Goal: Task Accomplishment & Management: Use online tool/utility

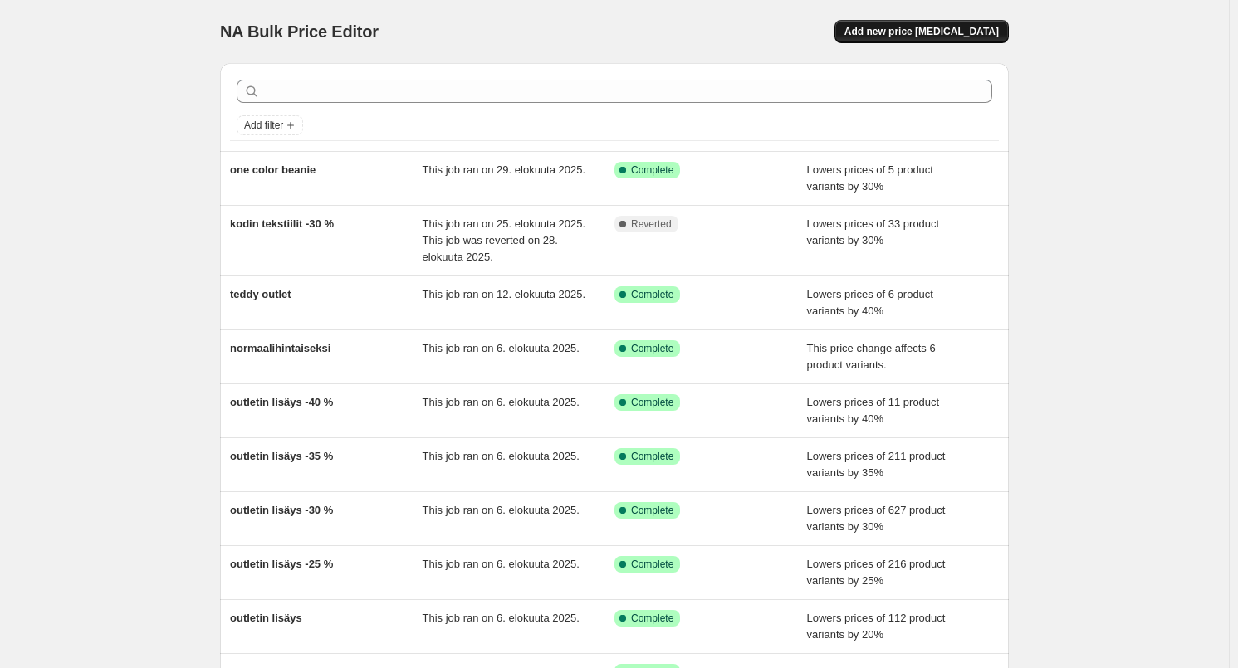
click at [907, 42] on button "Add new price [MEDICAL_DATA]" at bounding box center [922, 31] width 174 height 23
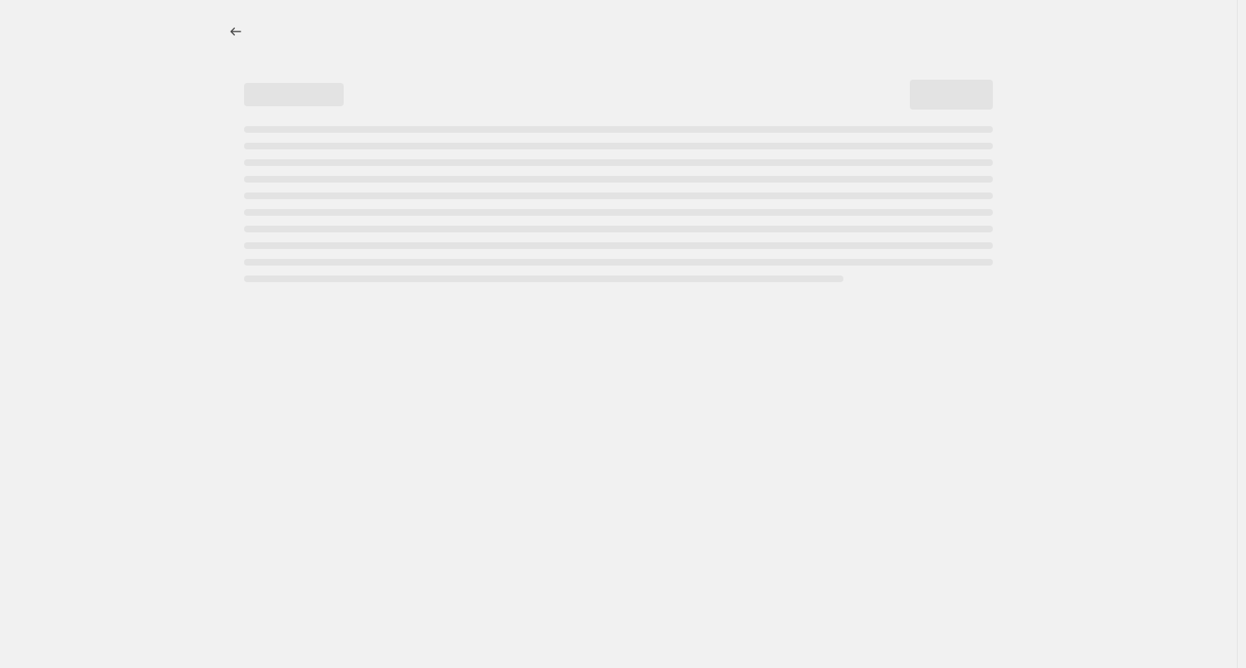
select select "percentage"
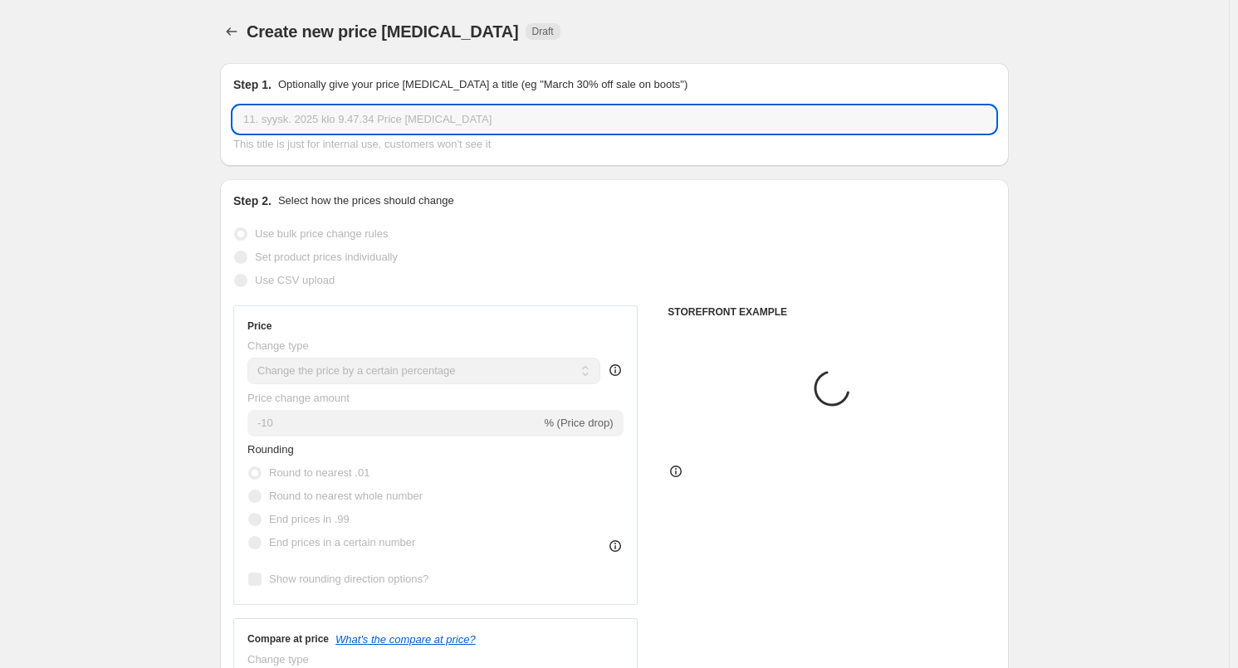
click at [345, 125] on input "11. syysk. 2025 klo 9.47.34 Price change job" at bounding box center [614, 119] width 762 height 27
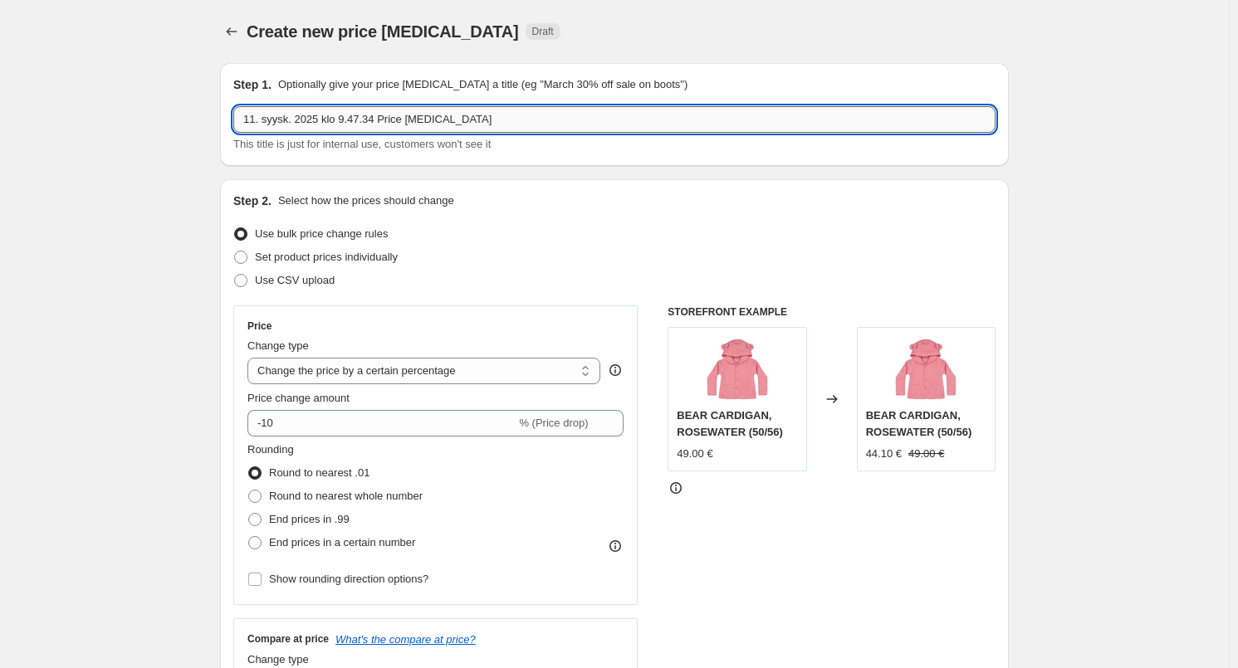
click at [345, 125] on input "11. syysk. 2025 klo 9.47.34 Price change job" at bounding box center [614, 119] width 762 height 27
type input "kankaat 50 %"
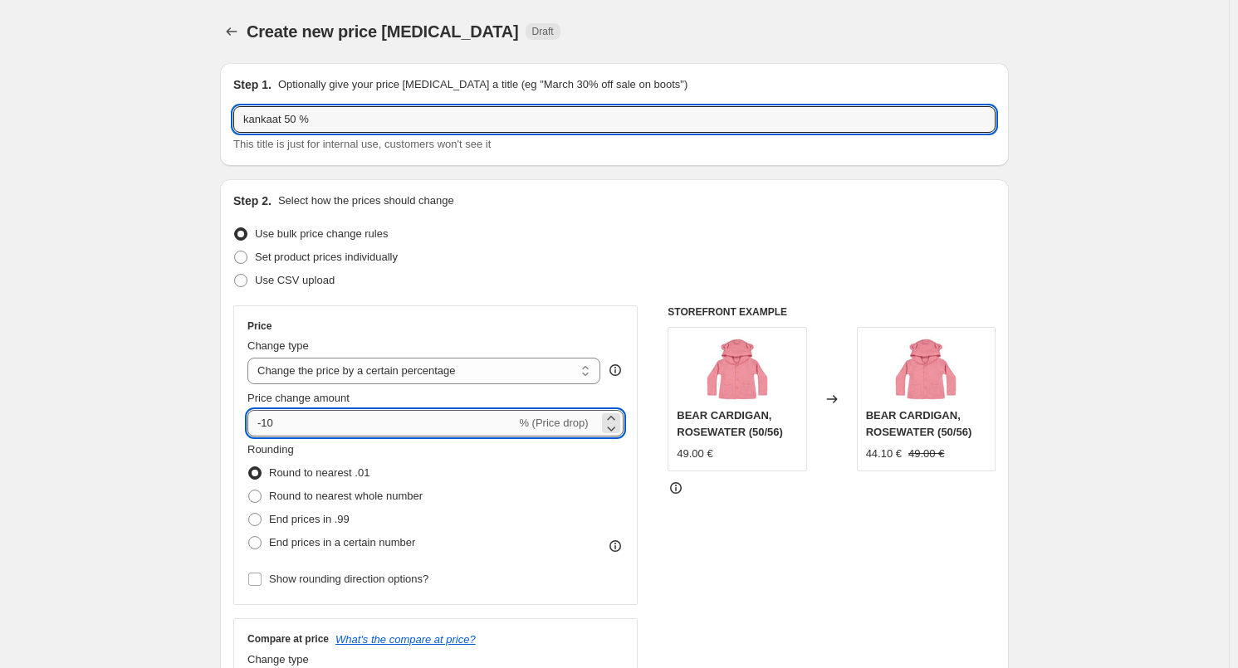
click at [378, 424] on input "-10" at bounding box center [381, 423] width 268 height 27
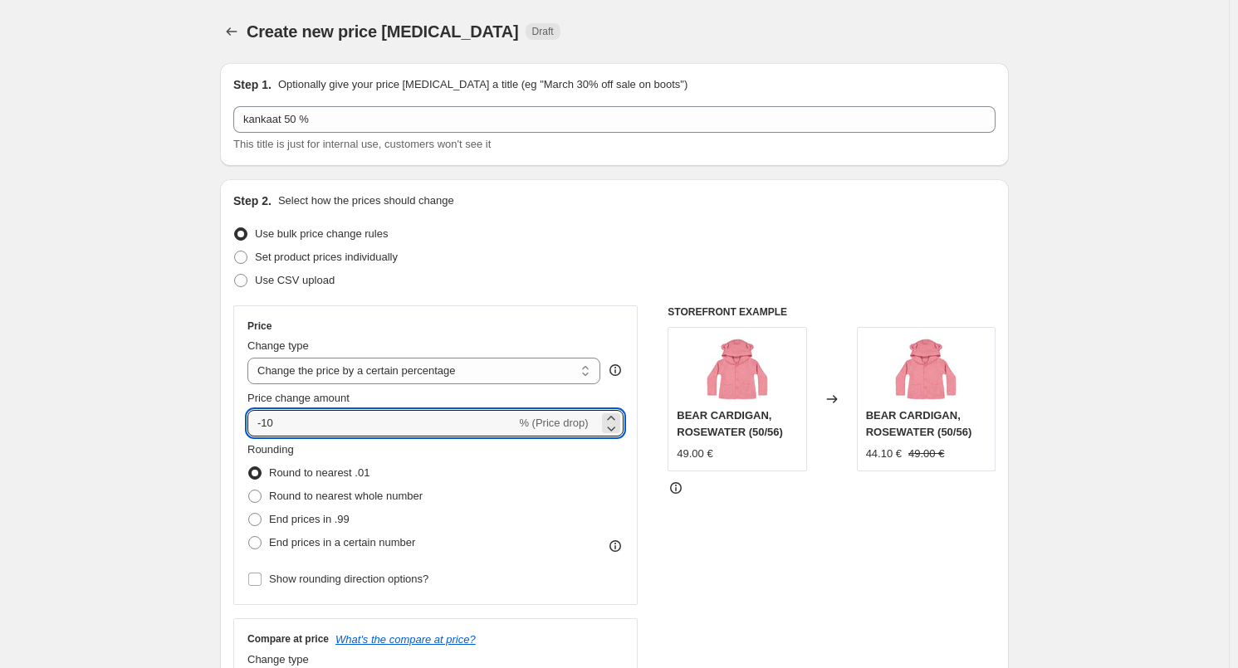
type input "-1"
type input "-50"
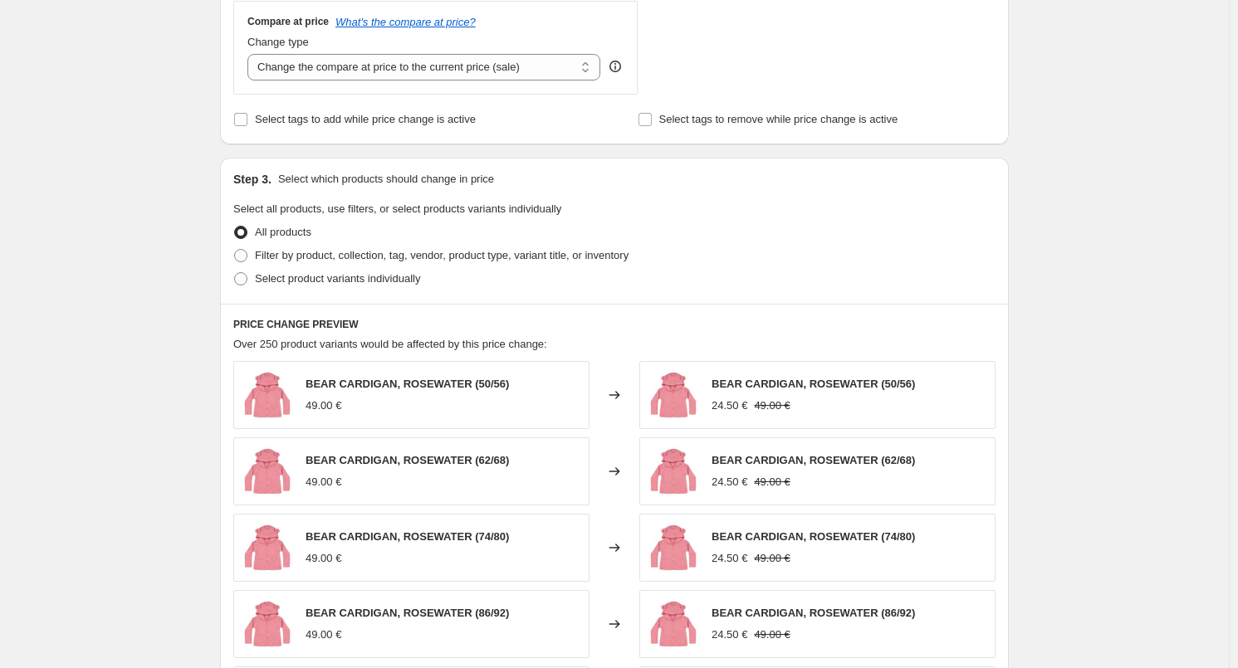
scroll to position [747, 0]
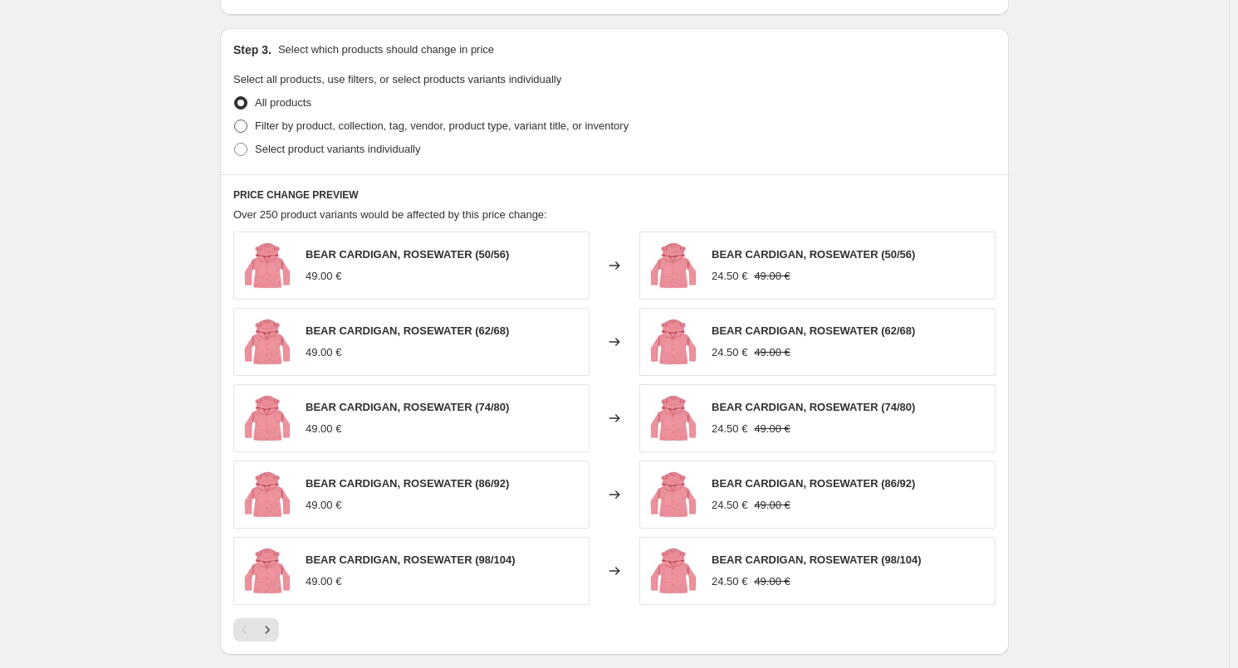
click at [417, 130] on span "Filter by product, collection, tag, vendor, product type, variant title, or inv…" at bounding box center [442, 126] width 374 height 12
click at [235, 120] on input "Filter by product, collection, tag, vendor, product type, variant title, or inv…" at bounding box center [234, 120] width 1 height 1
radio input "true"
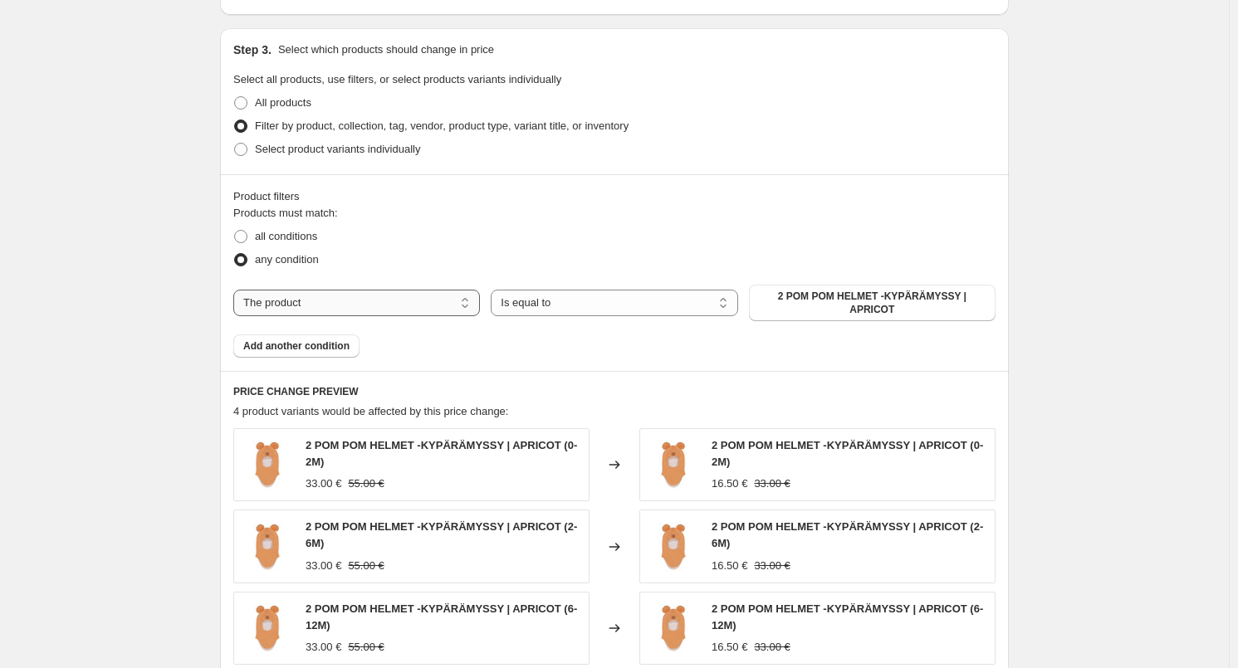
click at [267, 301] on select "The product The product's collection The product's tag The product's vendor The…" at bounding box center [356, 303] width 247 height 27
select select "tag"
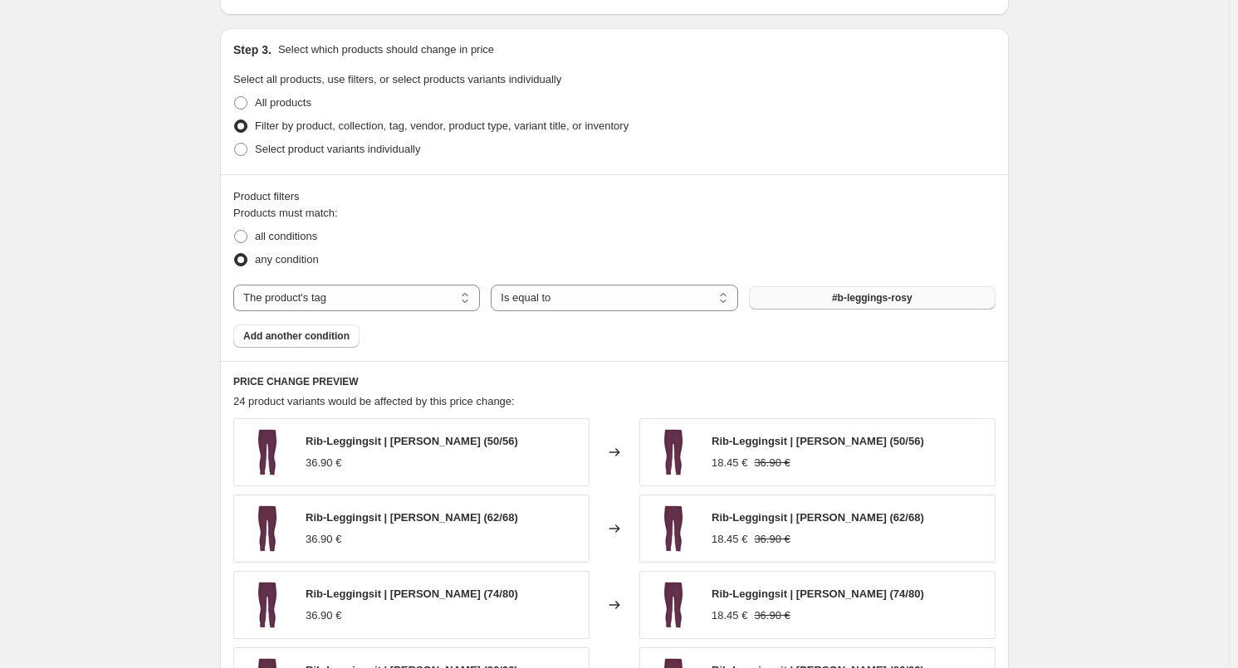
click at [834, 297] on button "#b-leggings-rosy" at bounding box center [872, 297] width 247 height 23
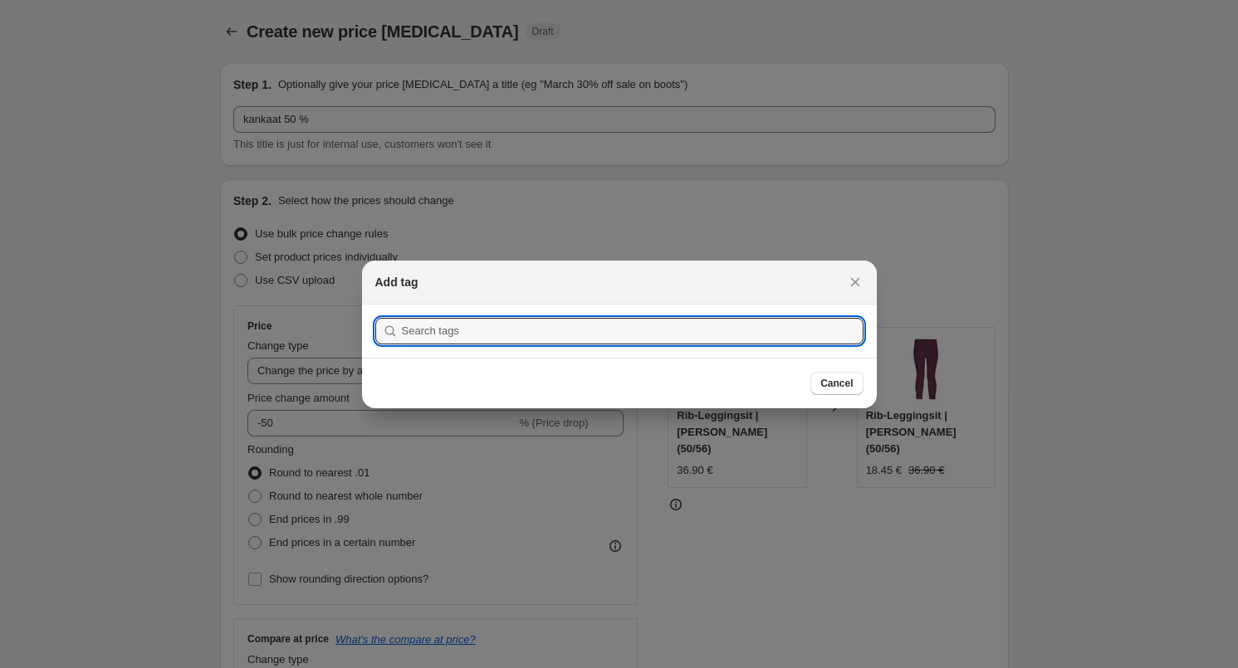
scroll to position [0, 0]
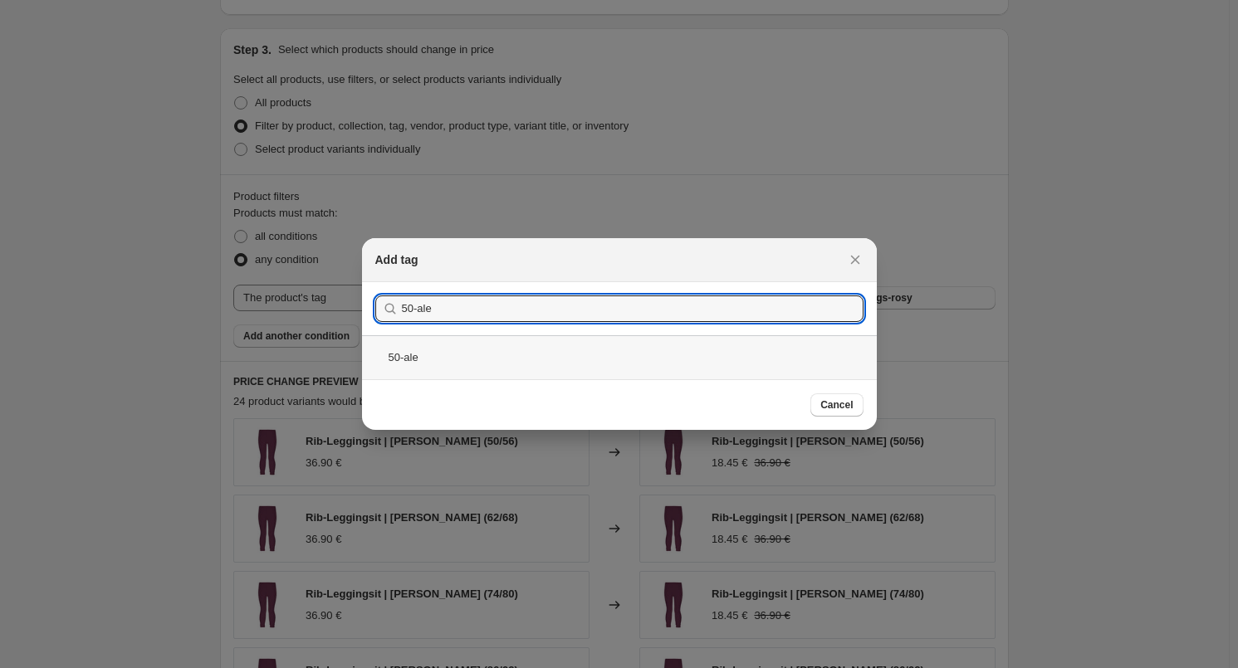
type input "50-ale"
click at [475, 364] on div "50-ale" at bounding box center [619, 357] width 515 height 44
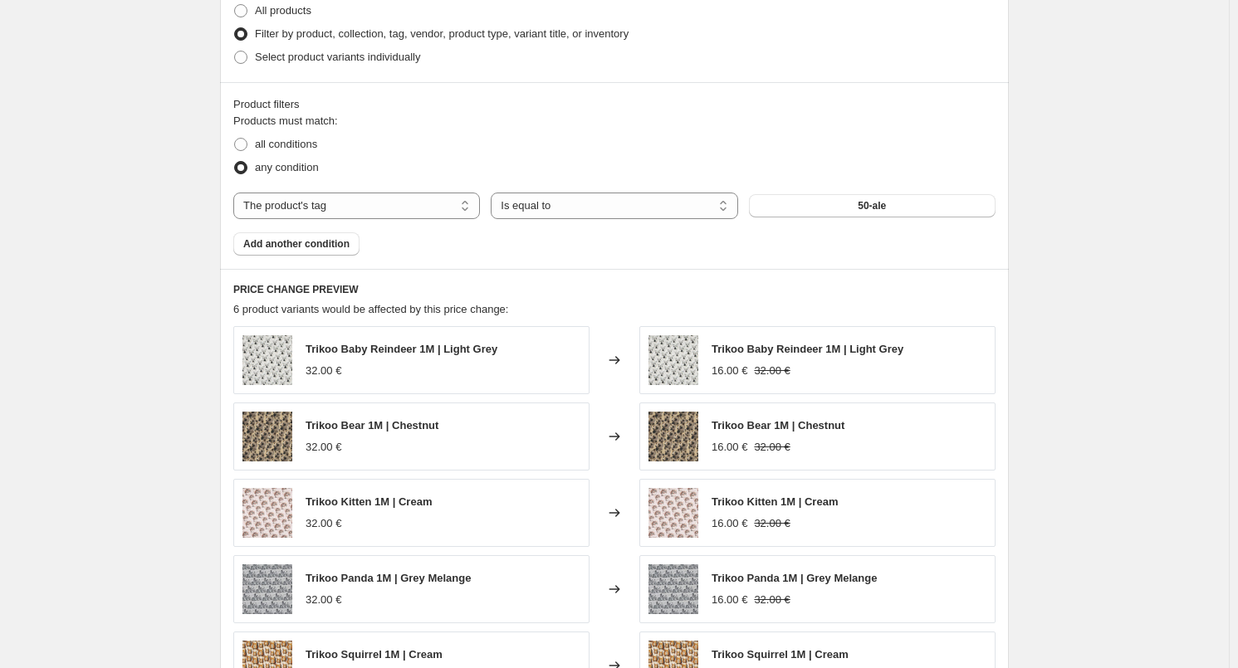
scroll to position [997, 0]
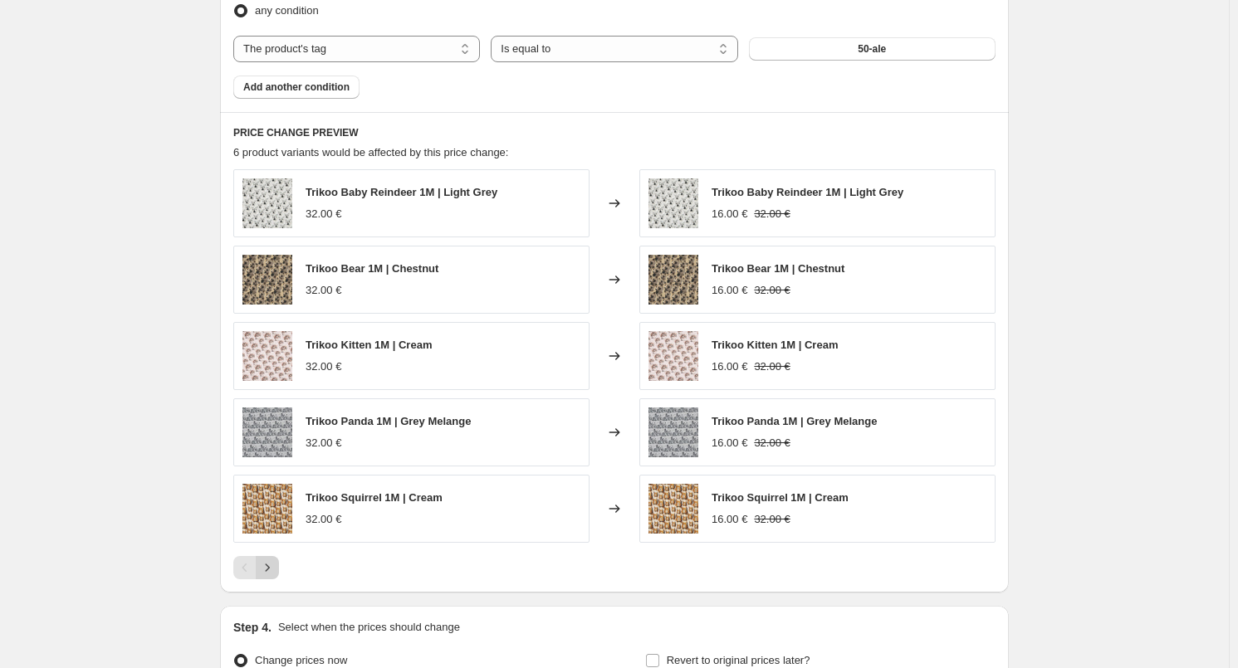
click at [279, 565] on button "Next" at bounding box center [267, 567] width 23 height 23
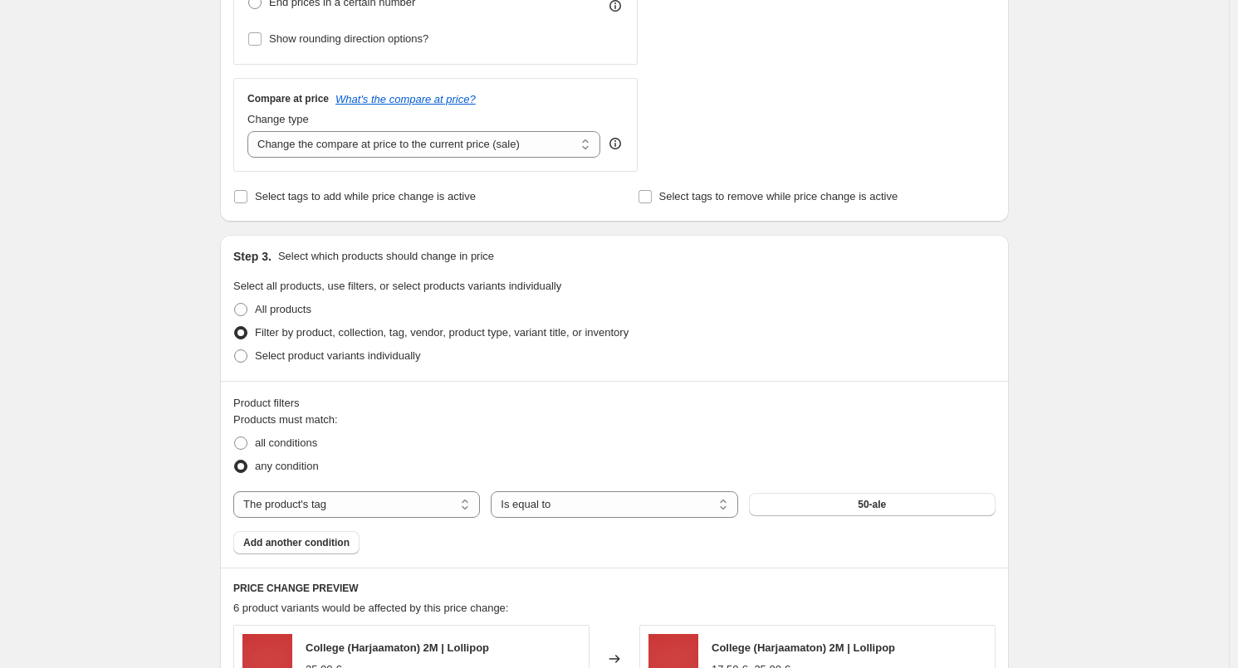
scroll to position [872, 0]
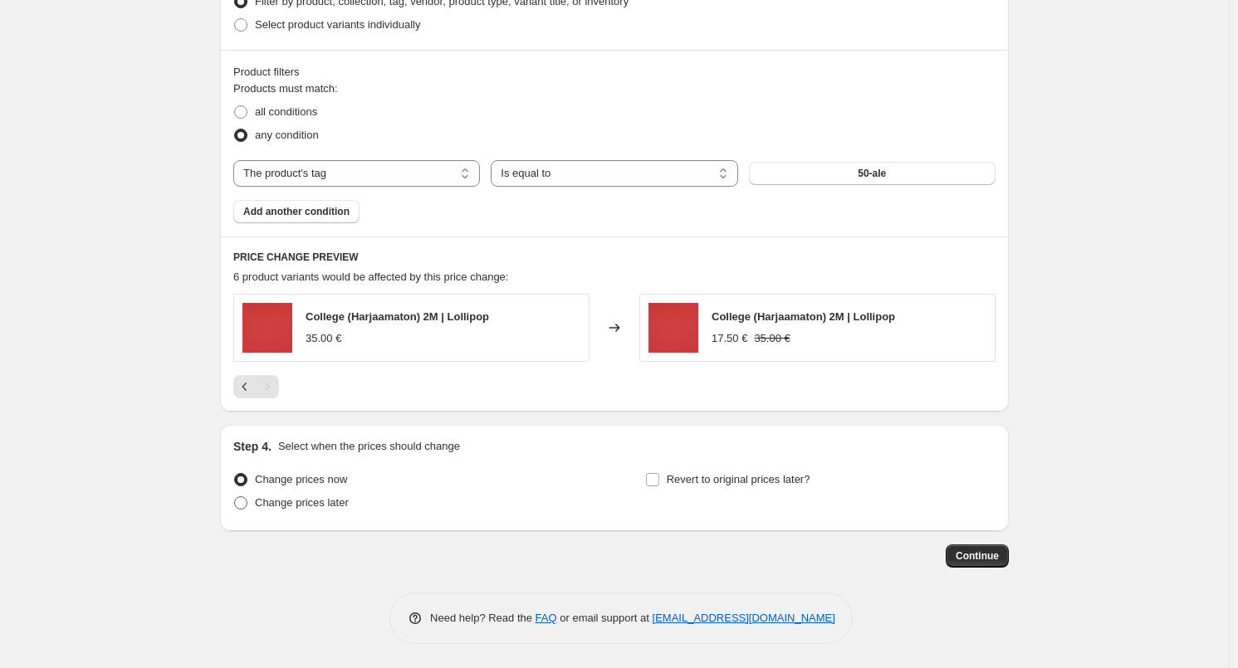
click at [309, 509] on span "Change prices later" at bounding box center [302, 503] width 94 height 17
click at [235, 497] on input "Change prices later" at bounding box center [234, 497] width 1 height 1
radio input "true"
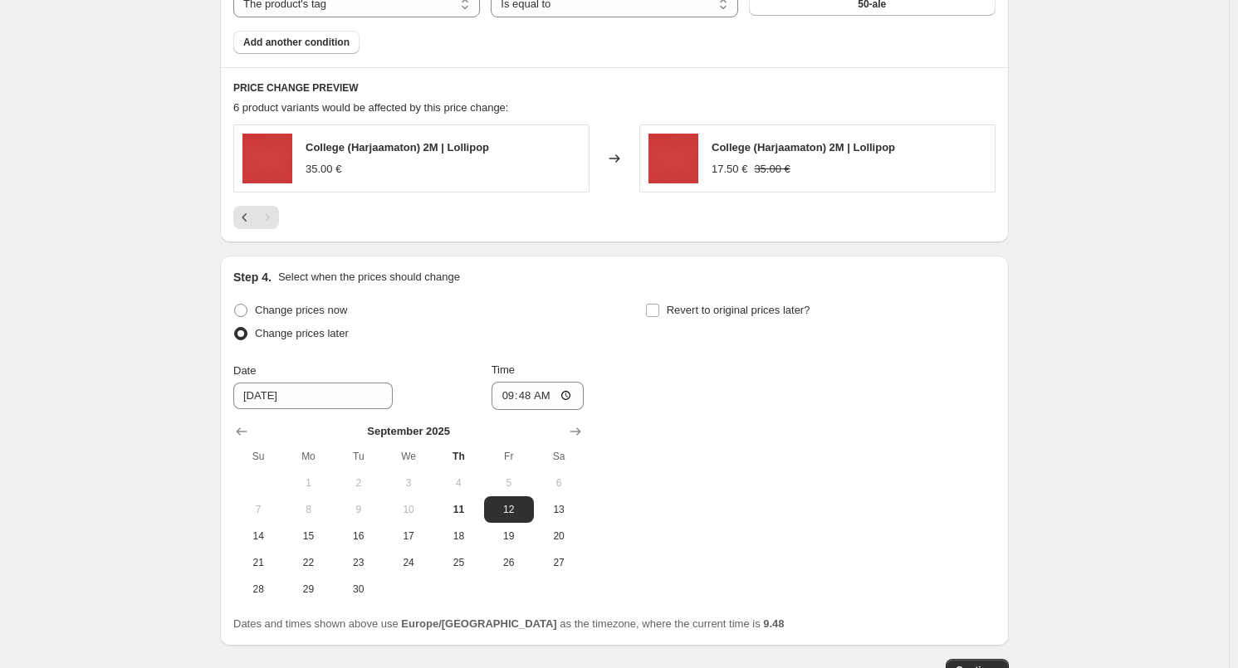
scroll to position [989, 0]
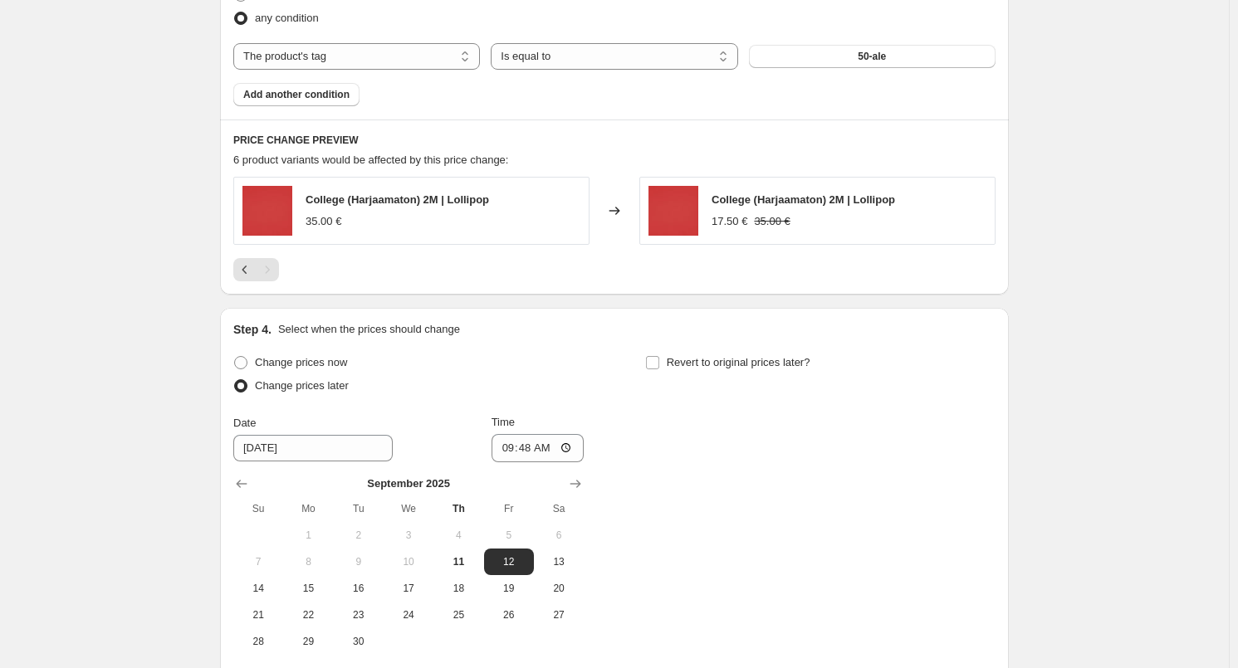
click at [314, 375] on label "Change prices later" at bounding box center [290, 386] width 115 height 23
click at [235, 380] on input "Change prices later" at bounding box center [234, 380] width 1 height 1
click at [340, 360] on span "Change prices now" at bounding box center [301, 362] width 92 height 12
click at [235, 357] on input "Change prices now" at bounding box center [234, 356] width 1 height 1
radio input "true"
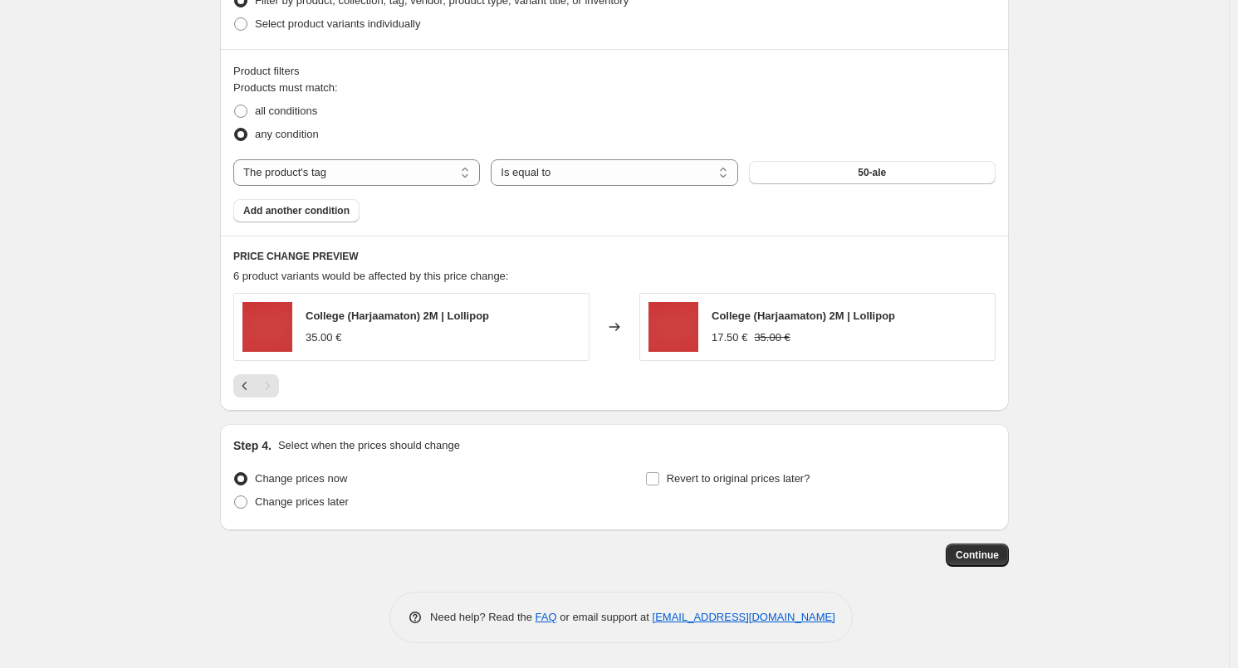
scroll to position [872, 0]
click at [721, 479] on span "Revert to original prices later?" at bounding box center [739, 479] width 144 height 12
click at [659, 479] on input "Revert to original prices later?" at bounding box center [652, 479] width 13 height 13
checkbox input "true"
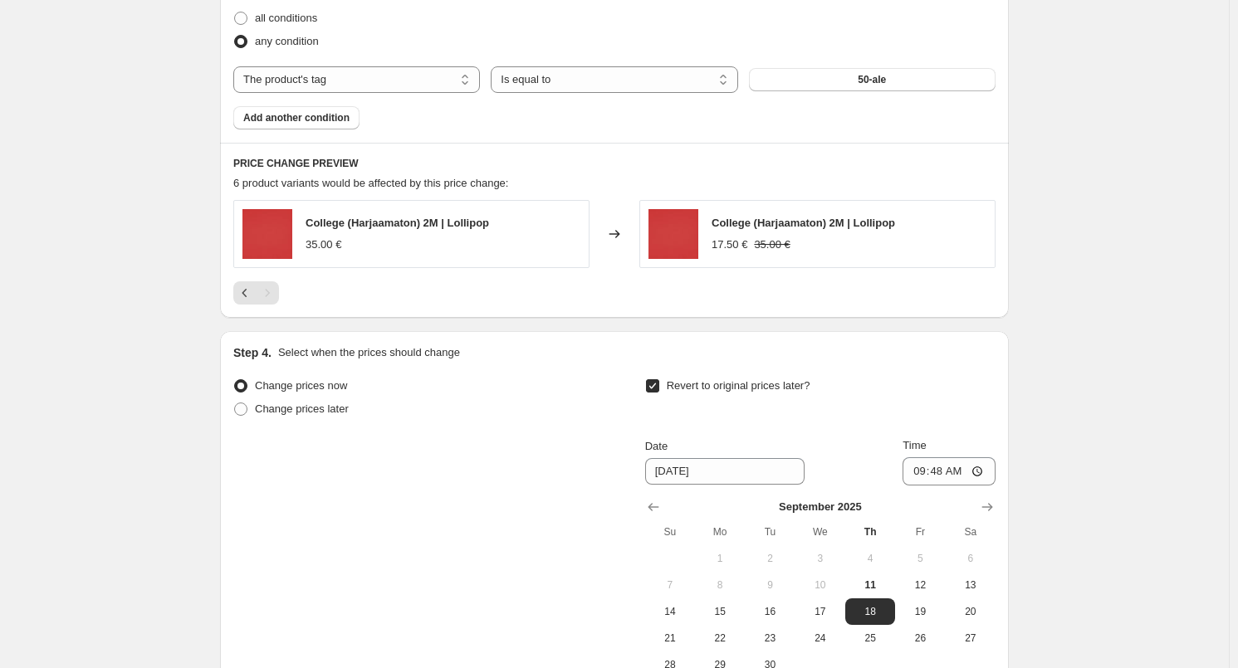
scroll to position [1038, 0]
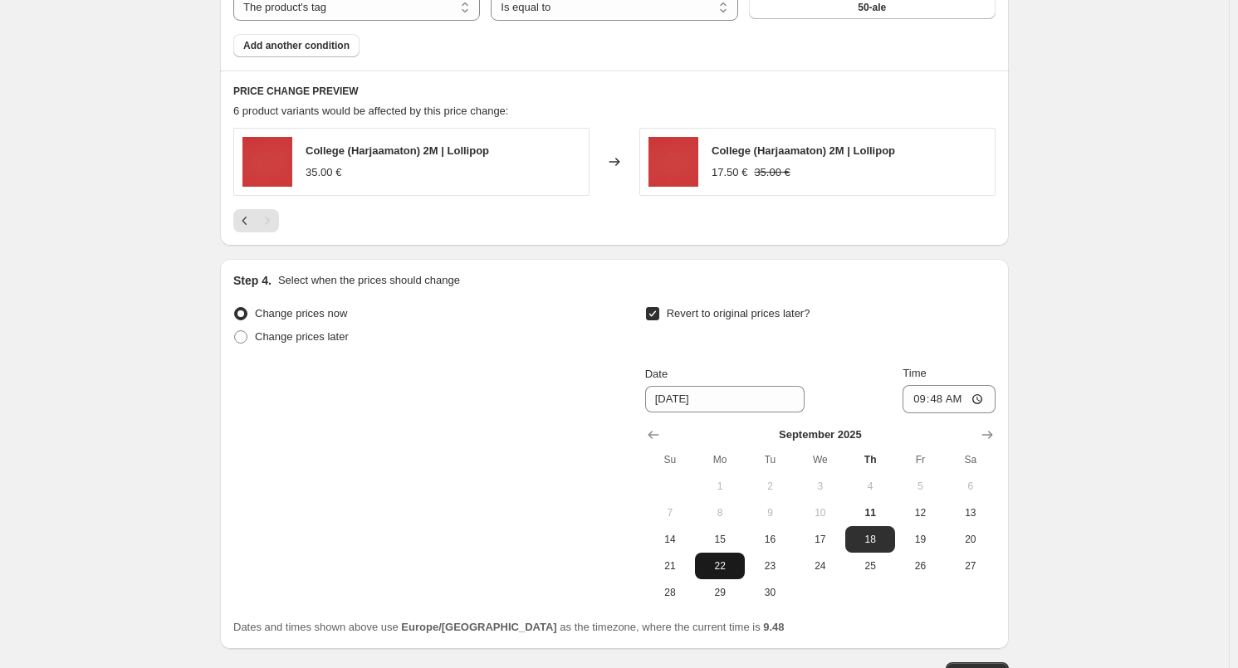
click at [738, 562] on span "22" at bounding box center [720, 566] width 37 height 13
type input "9/22/2025"
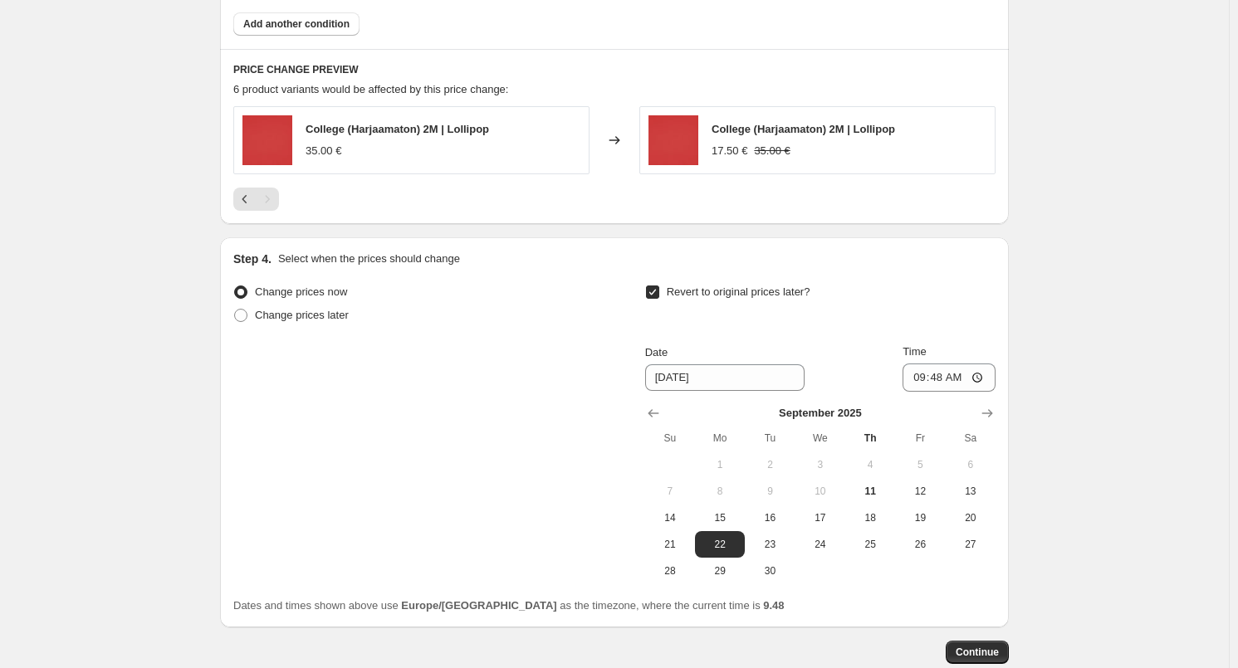
scroll to position [1156, 0]
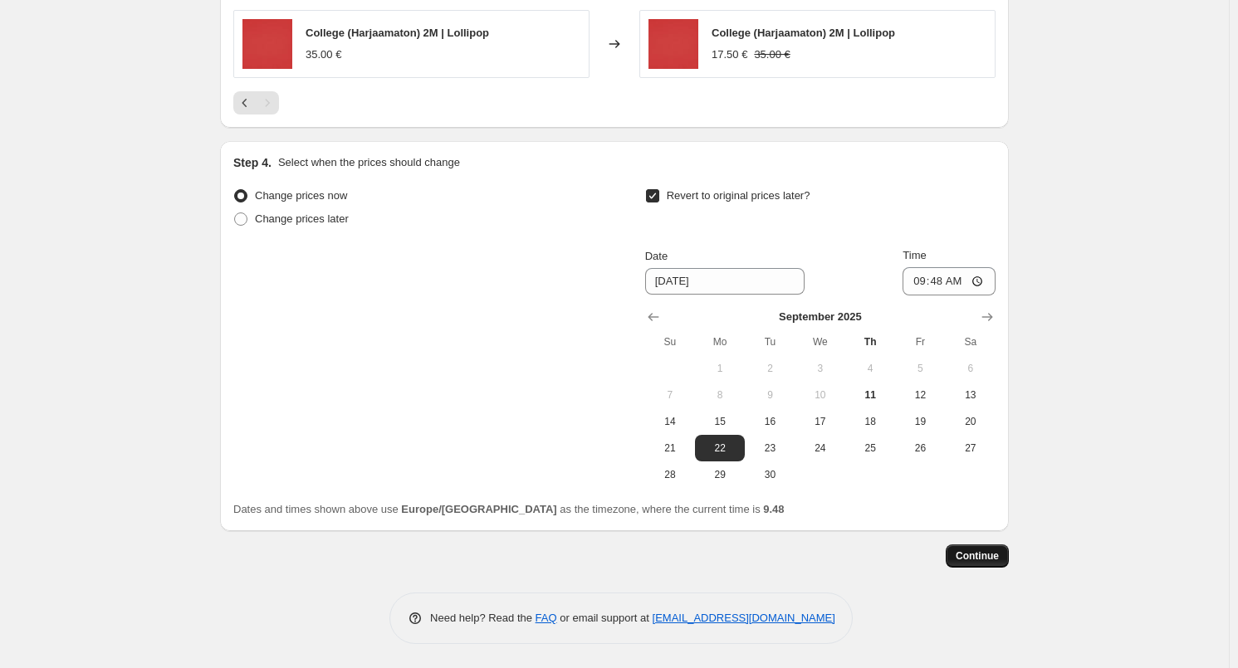
click at [999, 554] on span "Continue" at bounding box center [977, 556] width 43 height 13
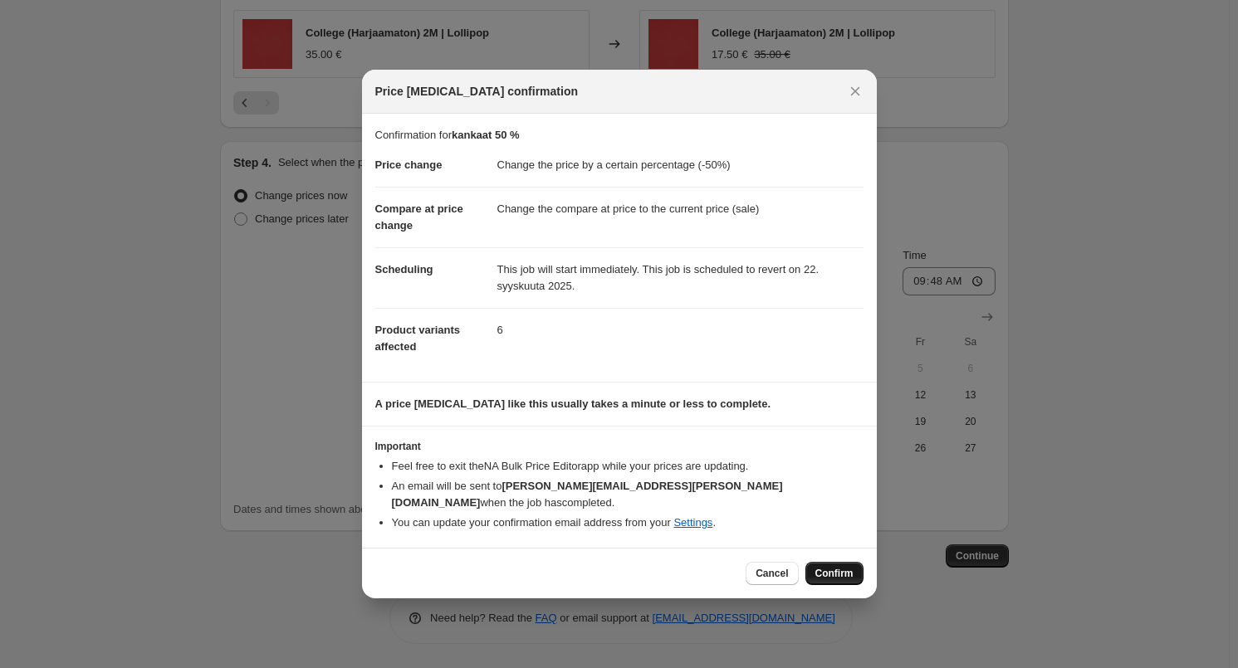
click at [830, 567] on span "Confirm" at bounding box center [834, 573] width 38 height 13
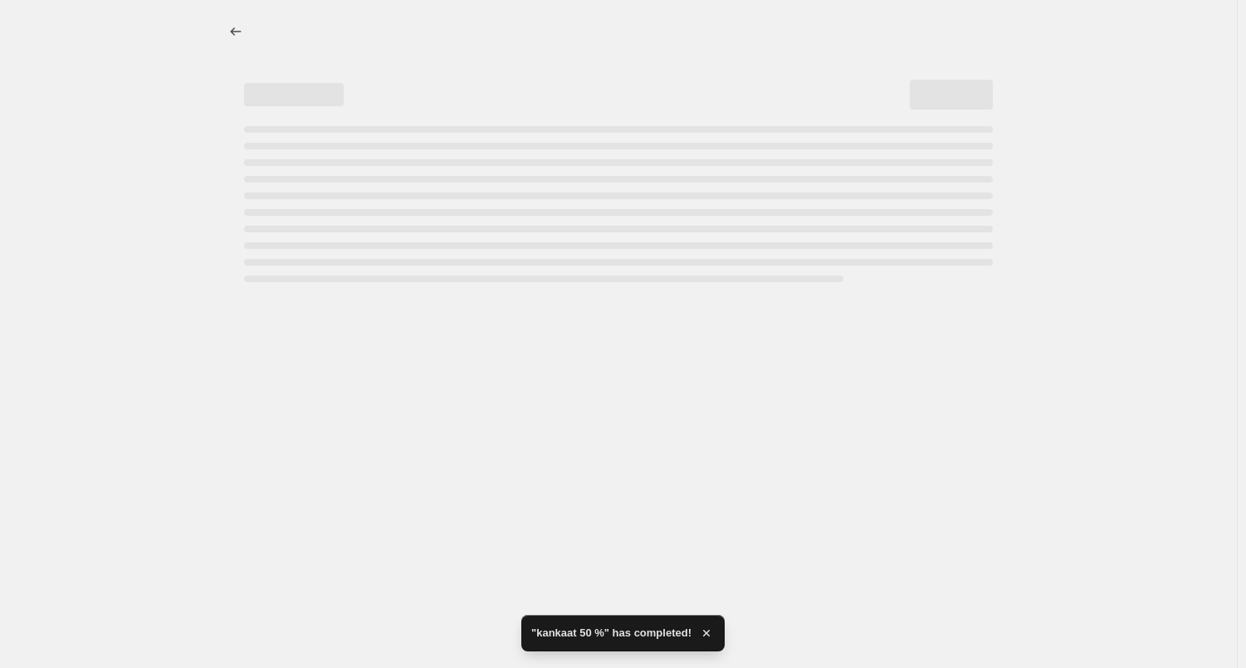
select select "percentage"
select select "tag"
